Goal: Navigation & Orientation: Find specific page/section

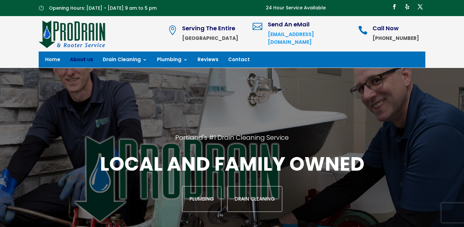
click at [81, 59] on link "About us" at bounding box center [81, 60] width 23 height 7
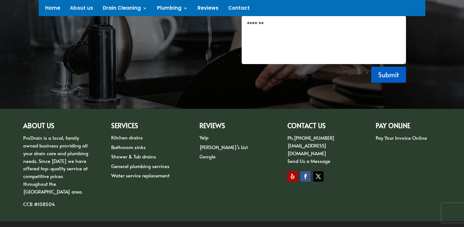
scroll to position [928, 0]
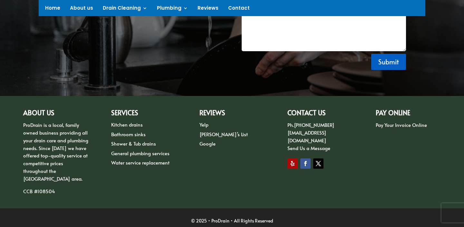
click at [214, 131] on link "[PERSON_NAME]’s List" at bounding box center [224, 134] width 48 height 7
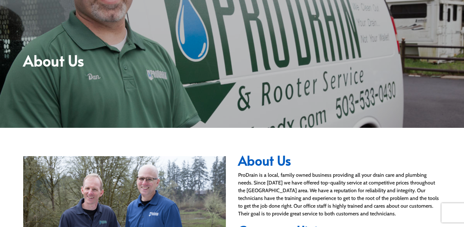
scroll to position [0, 0]
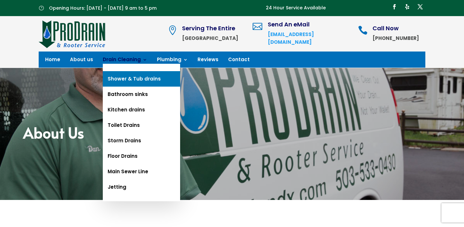
click at [129, 75] on link "Shower & Tub drains" at bounding box center [141, 78] width 77 height 15
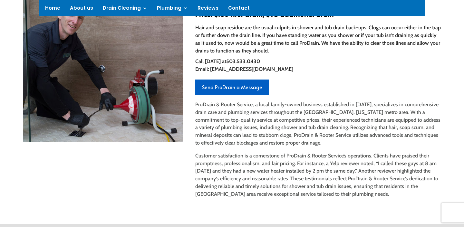
scroll to position [235, 0]
